Goal: Information Seeking & Learning: Learn about a topic

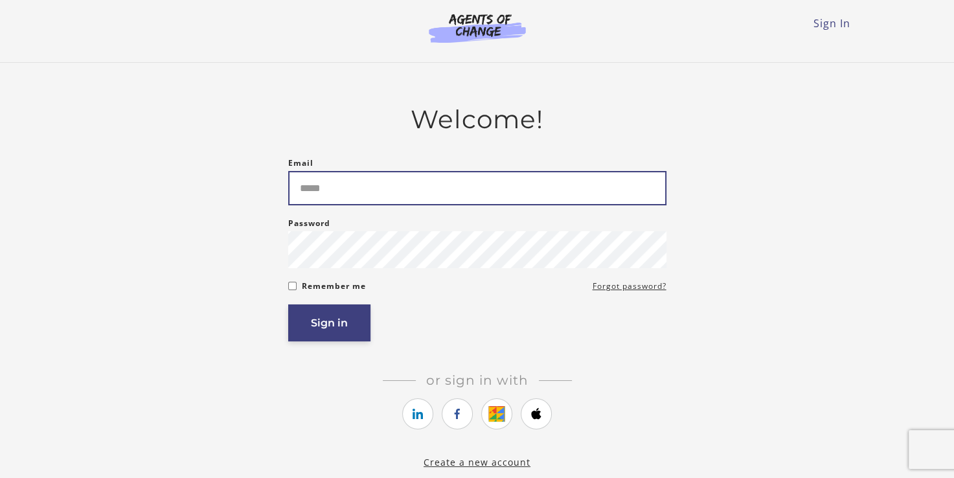
type input "**********"
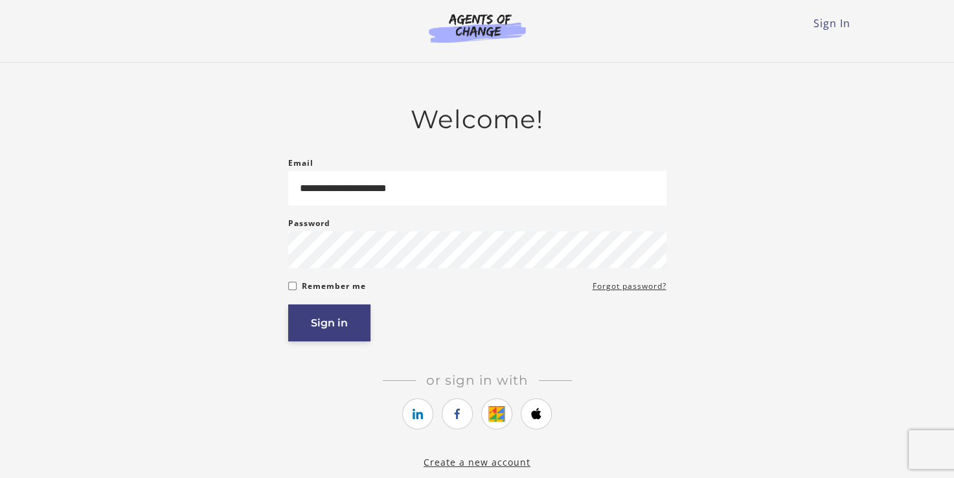
click at [327, 323] on button "Sign in" at bounding box center [329, 322] width 82 height 37
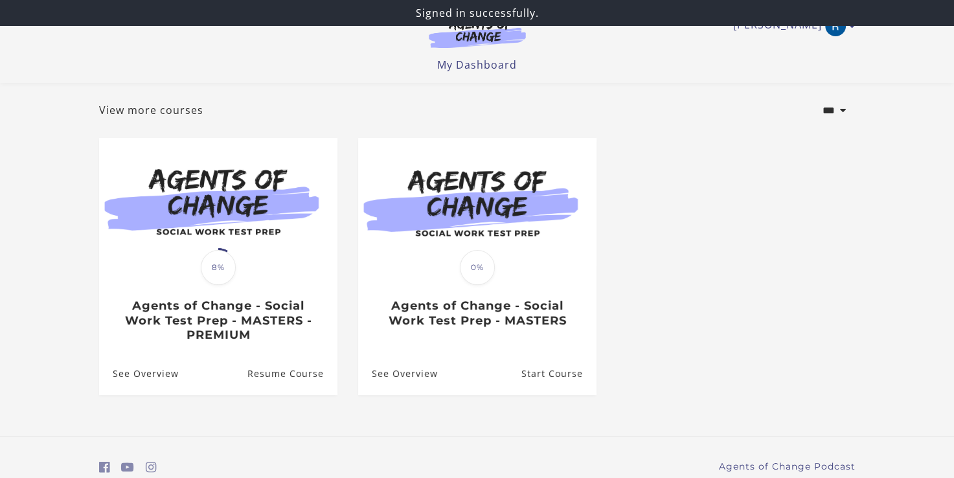
scroll to position [62, 0]
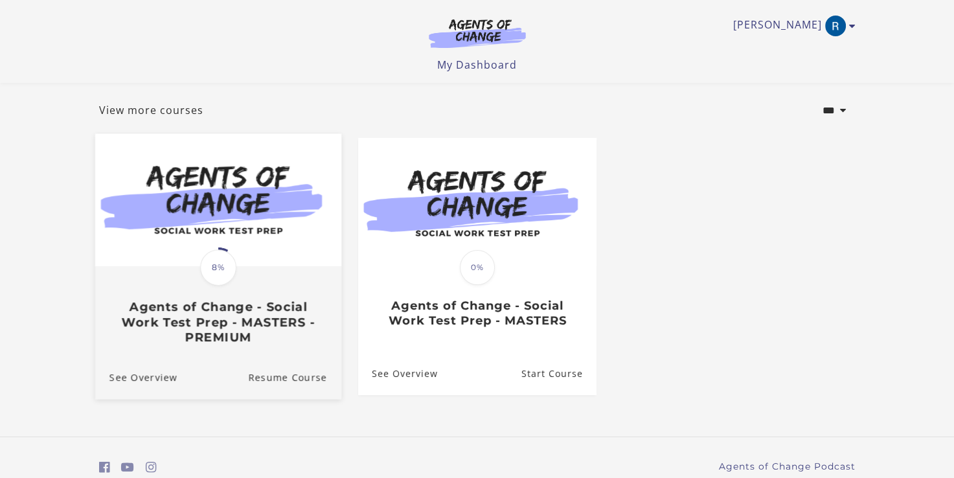
click at [202, 284] on div "Translation missing: en.liquid.partials.dashboard_course_card.progress_descript…" at bounding box center [218, 267] width 40 height 40
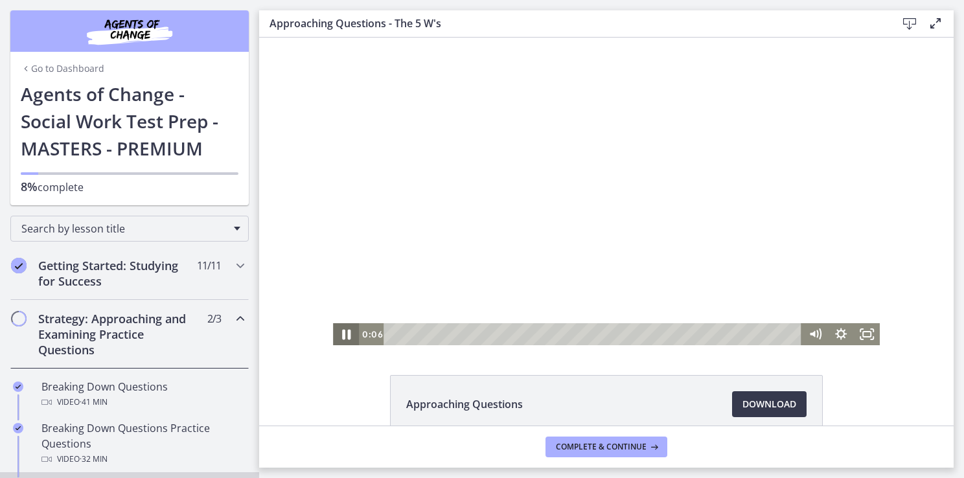
click at [341, 334] on icon "Pause" at bounding box center [345, 334] width 31 height 27
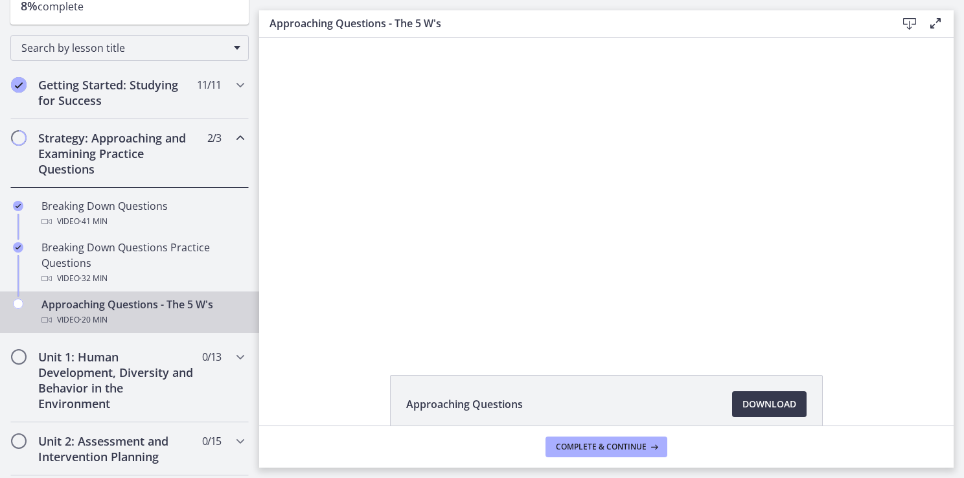
scroll to position [188, 0]
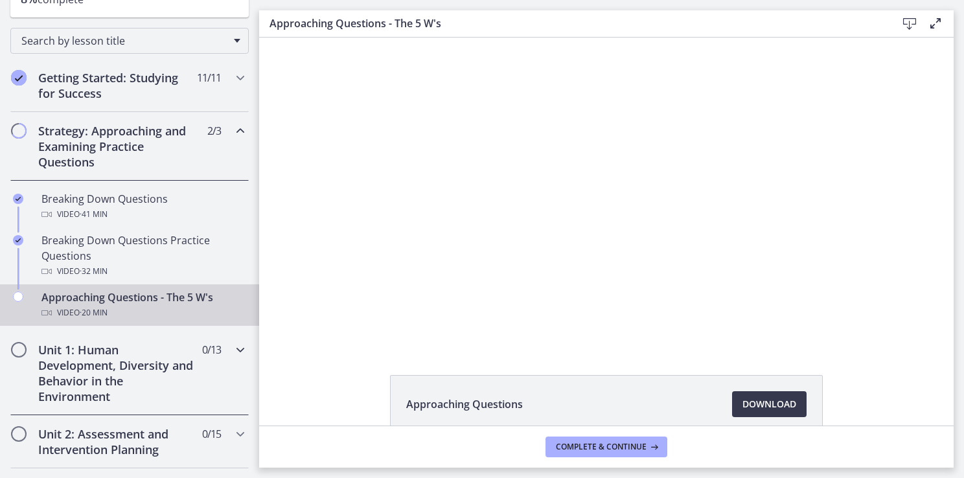
click at [233, 347] on icon "Chapters" at bounding box center [241, 350] width 16 height 16
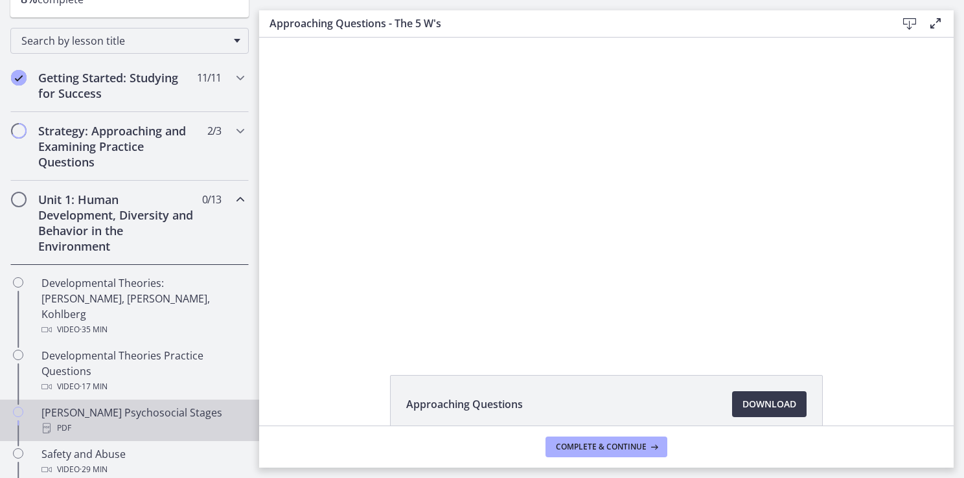
click at [146, 405] on div "[PERSON_NAME] Psychosocial Stages PDF" at bounding box center [142, 420] width 202 height 31
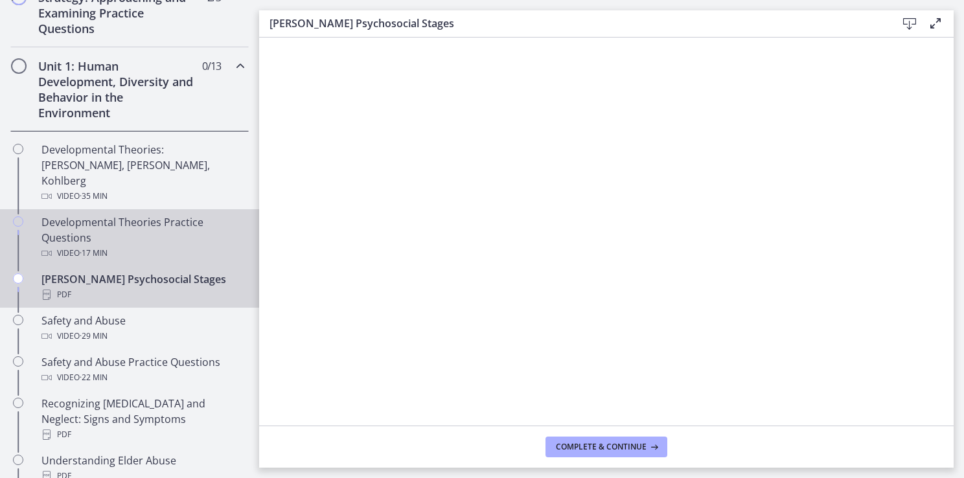
scroll to position [347, 0]
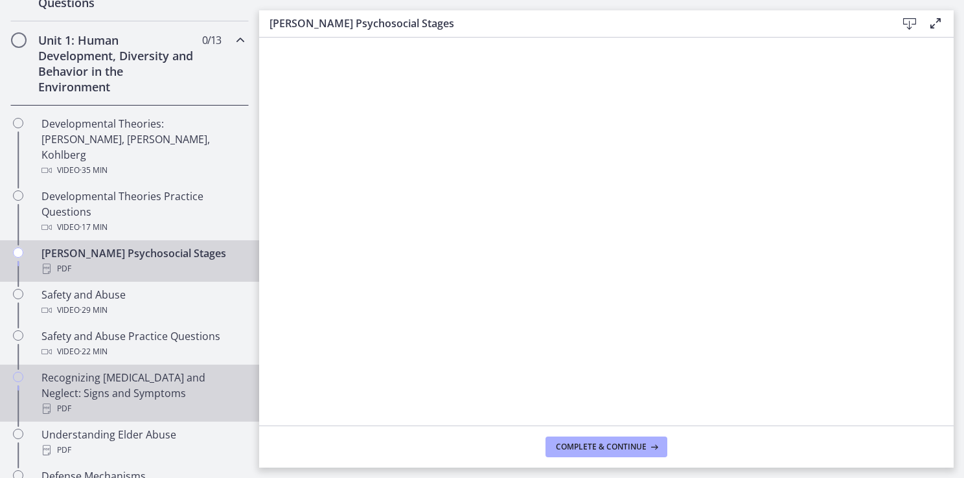
click at [133, 370] on div "Recognizing [MEDICAL_DATA] and Neglect: Signs and Symptoms PDF" at bounding box center [142, 393] width 202 height 47
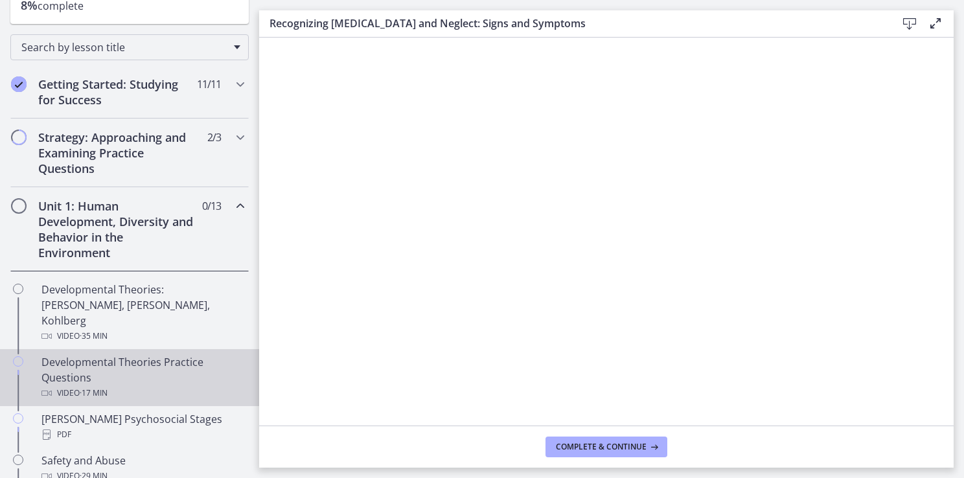
scroll to position [179, 0]
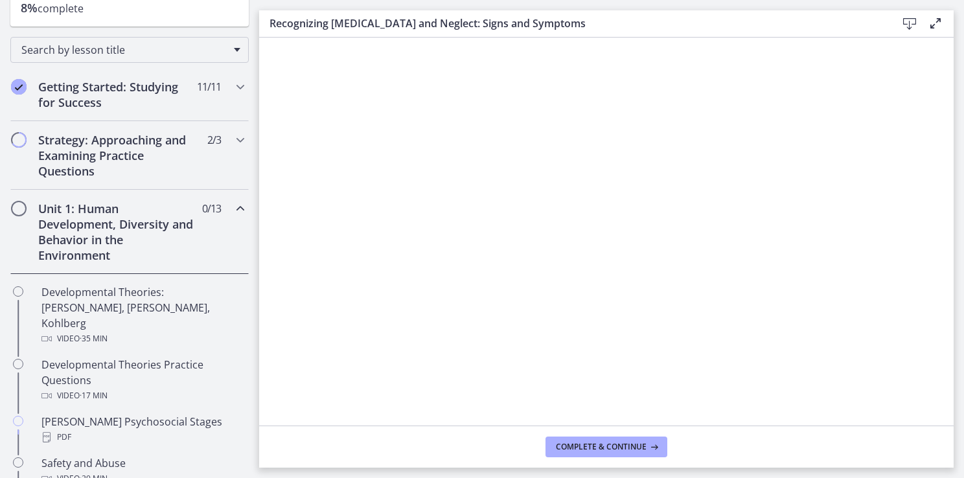
click at [233, 212] on icon "Chapters" at bounding box center [241, 209] width 16 height 16
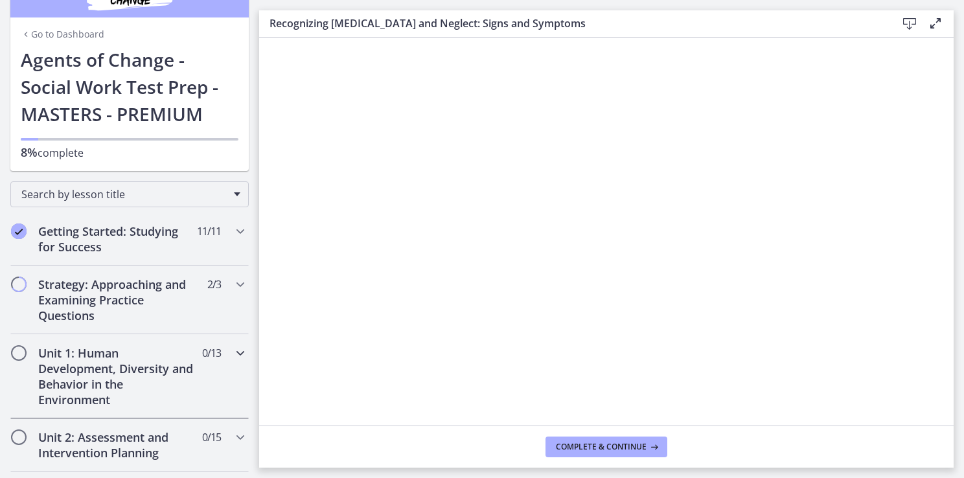
scroll to position [0, 0]
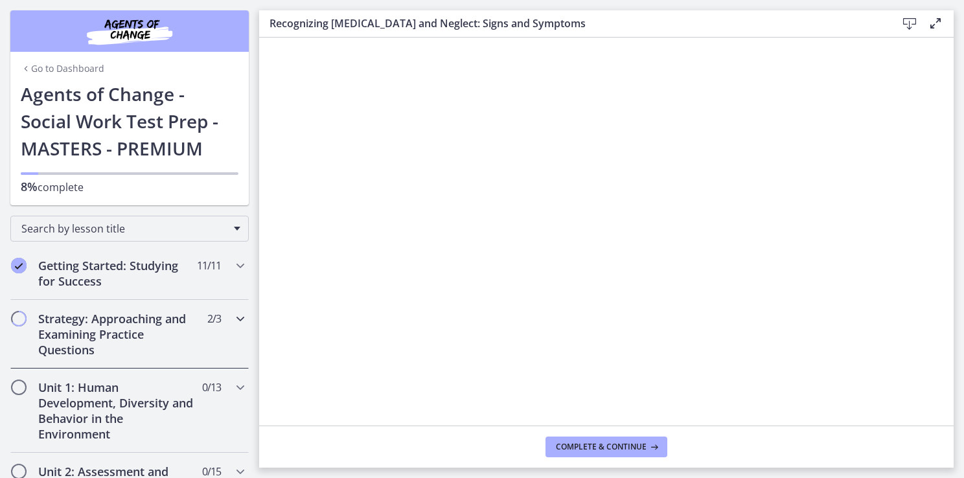
click at [233, 313] on icon "Chapters" at bounding box center [241, 319] width 16 height 16
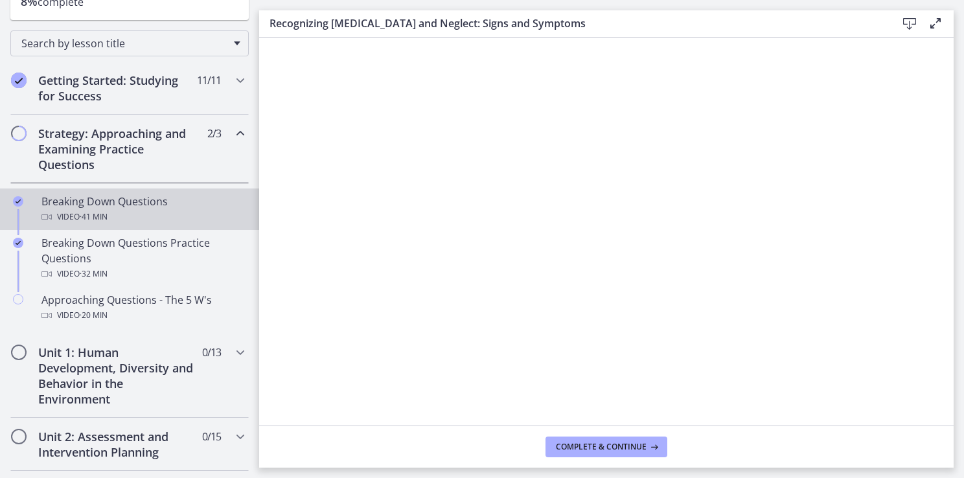
scroll to position [186, 0]
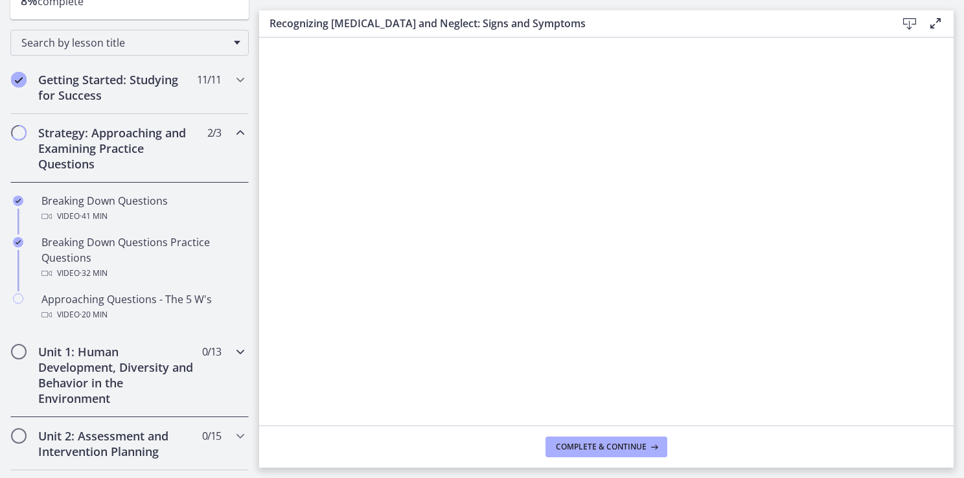
click at [233, 348] on icon "Chapters" at bounding box center [241, 352] width 16 height 16
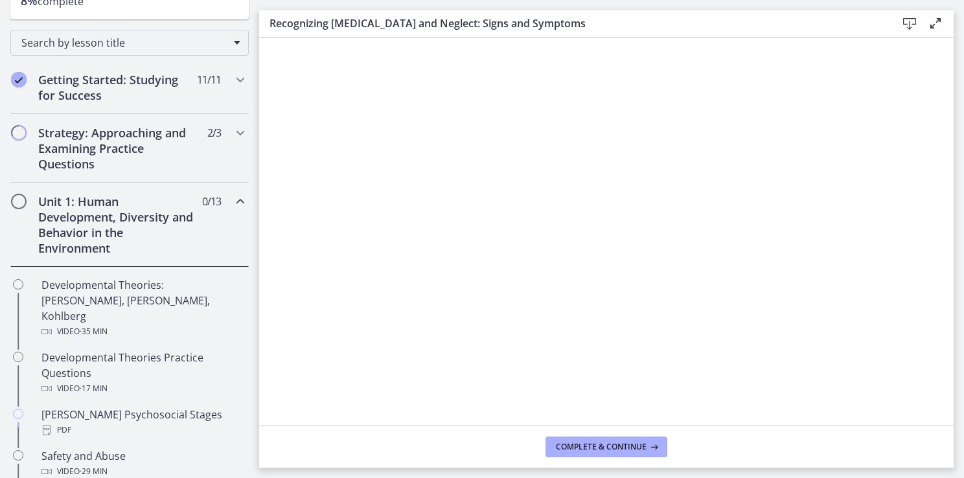
click at [233, 201] on icon "Chapters" at bounding box center [241, 202] width 16 height 16
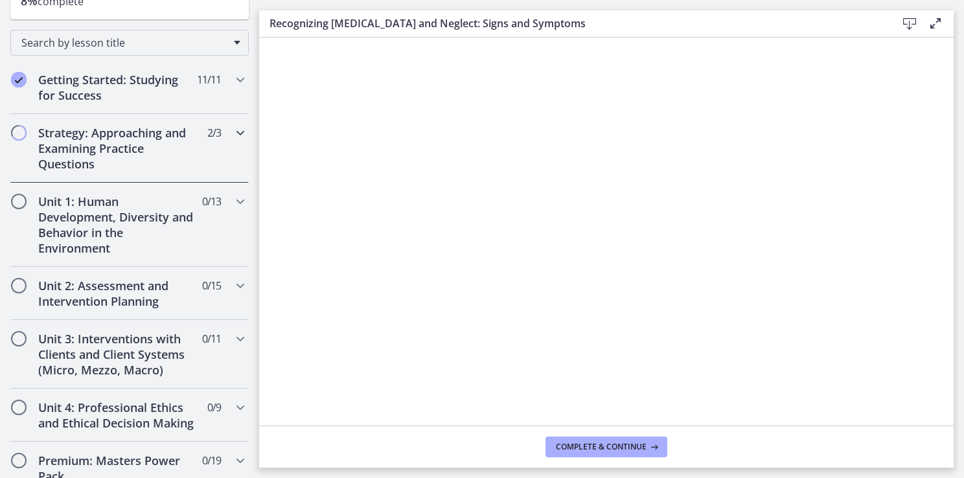
click at [124, 136] on h2 "Strategy: Approaching and Examining Practice Questions" at bounding box center [117, 148] width 158 height 47
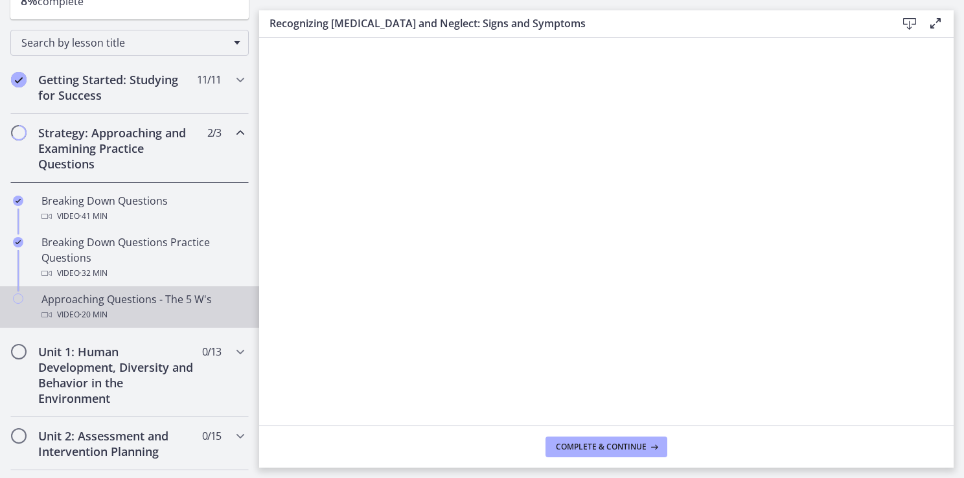
click at [137, 302] on div "Approaching Questions - The 5 W's Video · 20 min" at bounding box center [142, 306] width 202 height 31
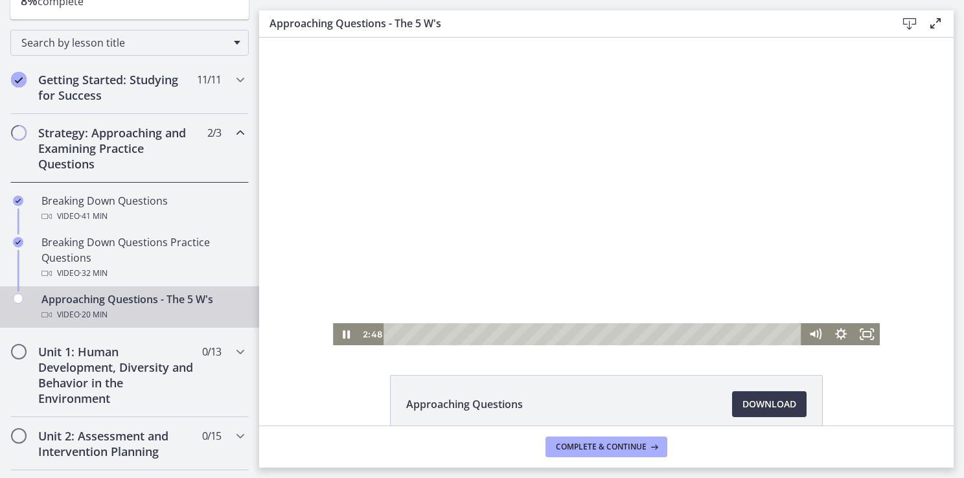
click at [701, 249] on div at bounding box center [606, 192] width 547 height 308
click at [345, 333] on icon "Play Video" at bounding box center [347, 334] width 8 height 11
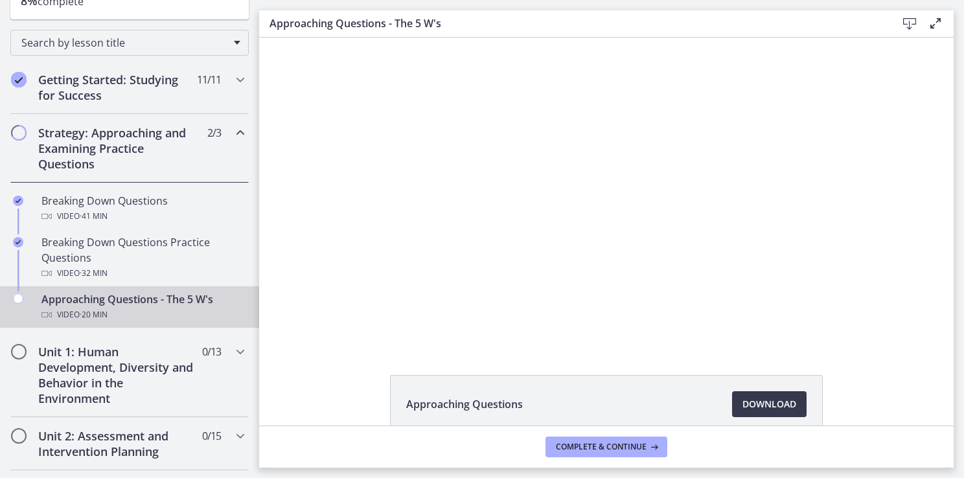
click at [433, 354] on div "Approaching Questions Download Opens in a new window" at bounding box center [606, 232] width 694 height 388
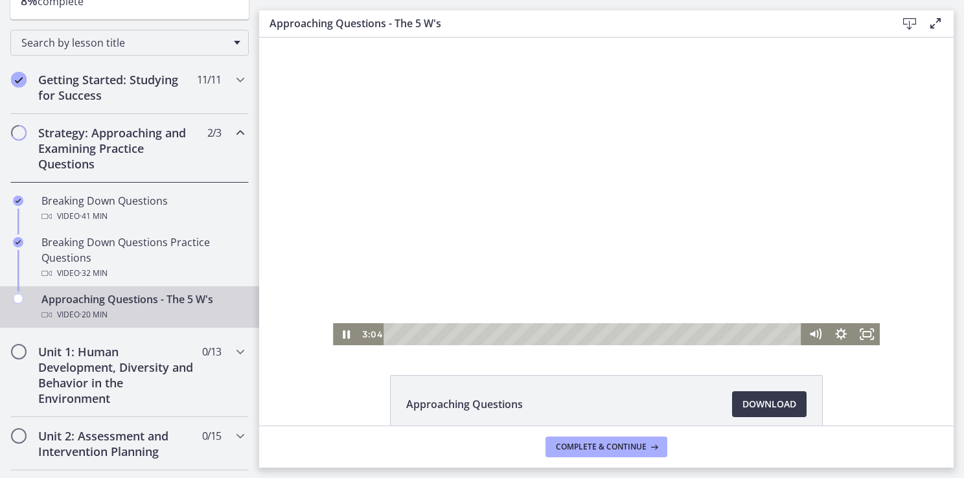
click at [495, 233] on div at bounding box center [606, 192] width 547 height 308
